Goal: Task Accomplishment & Management: Manage account settings

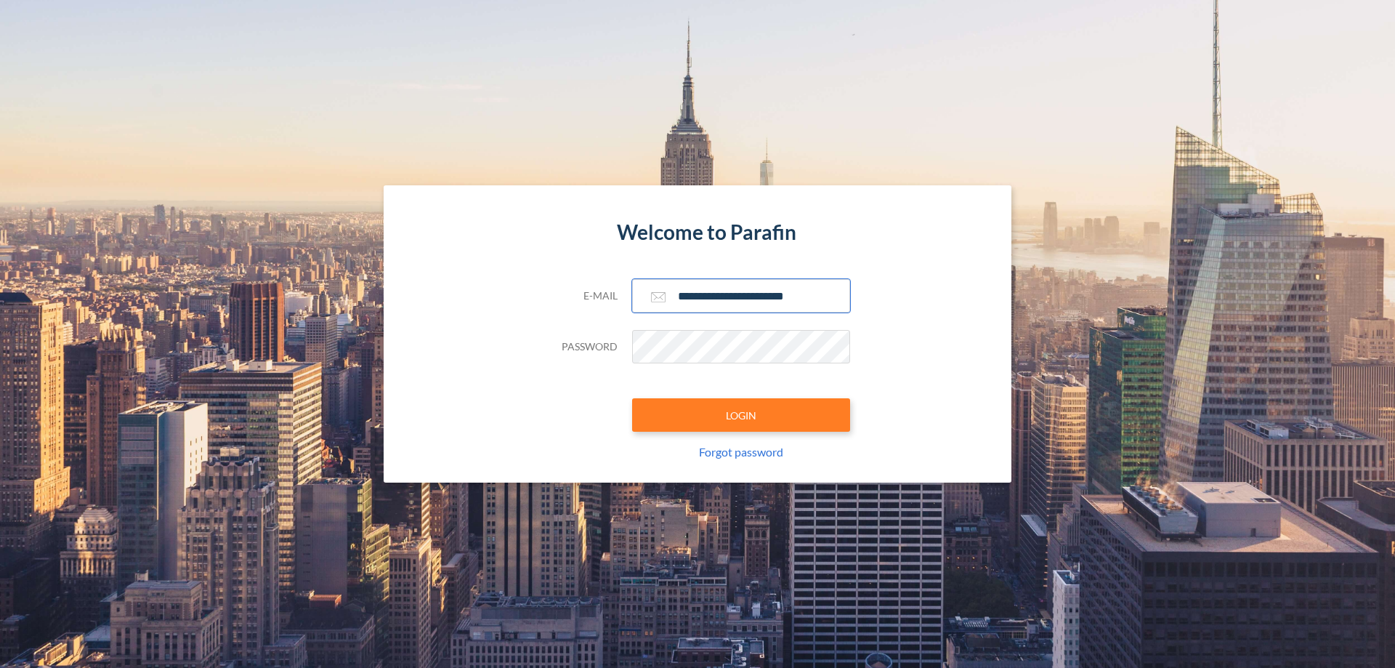
type input "**********"
click at [741, 415] on button "LOGIN" at bounding box center [741, 414] width 218 height 33
